Goal: Leave review/rating: Leave review/rating

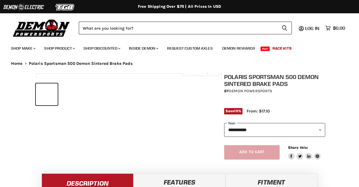
select select "******"
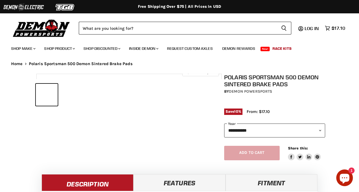
select select "******"
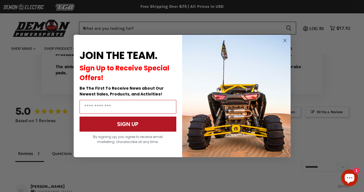
scroll to position [383, 0]
